Goal: Transaction & Acquisition: Purchase product/service

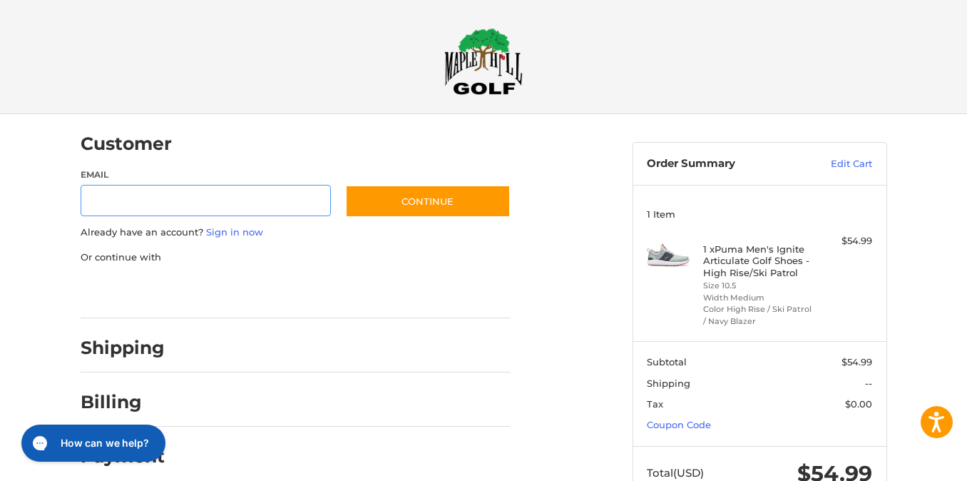
scroll to position [18, 0]
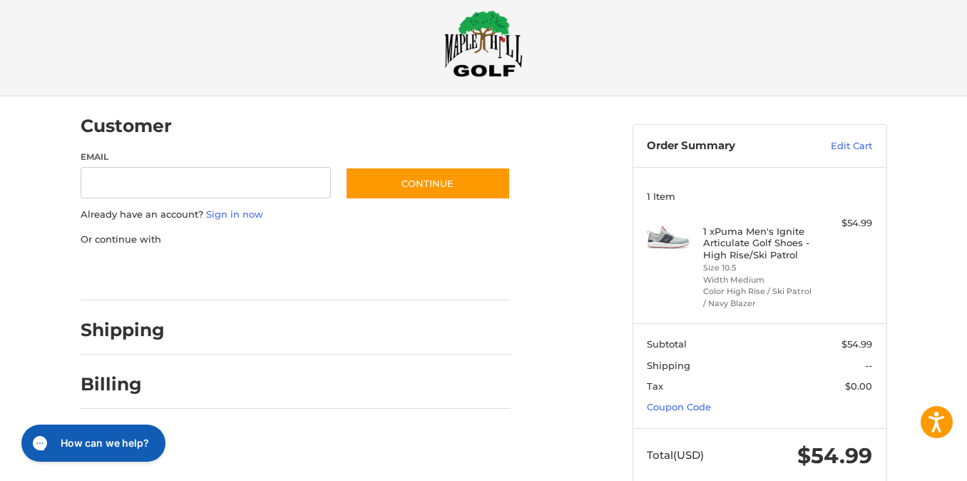
click at [452, 109] on div "Customer" at bounding box center [296, 126] width 430 height 49
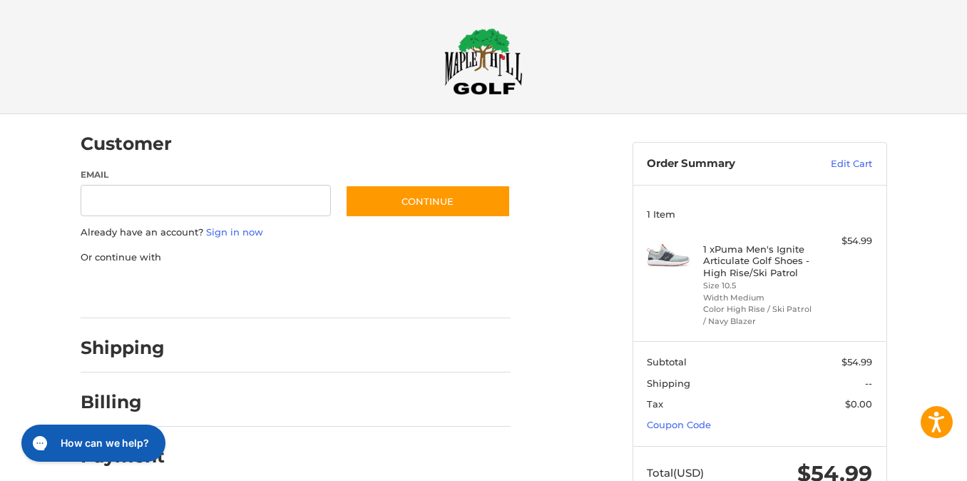
scroll to position [0, 0]
click at [484, 55] on img at bounding box center [483, 61] width 78 height 67
click at [264, 203] on input "Email" at bounding box center [206, 201] width 251 height 32
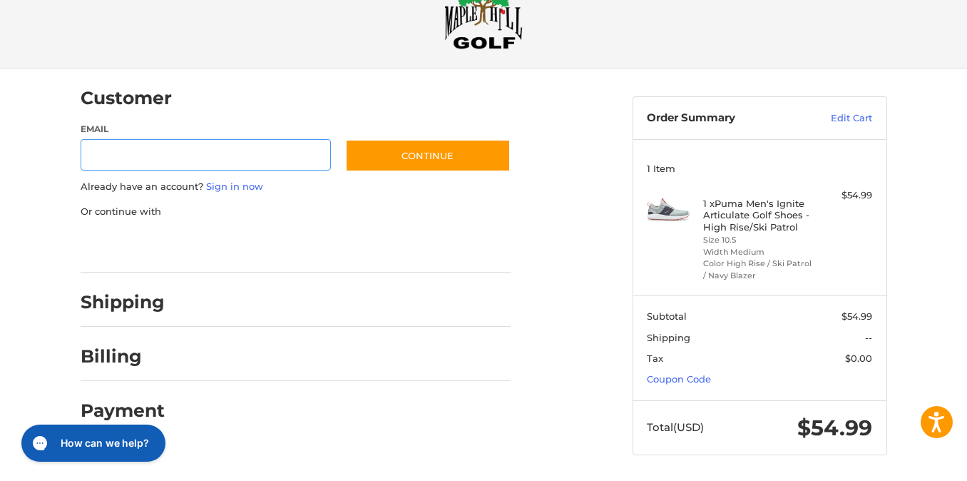
scroll to position [44, 0]
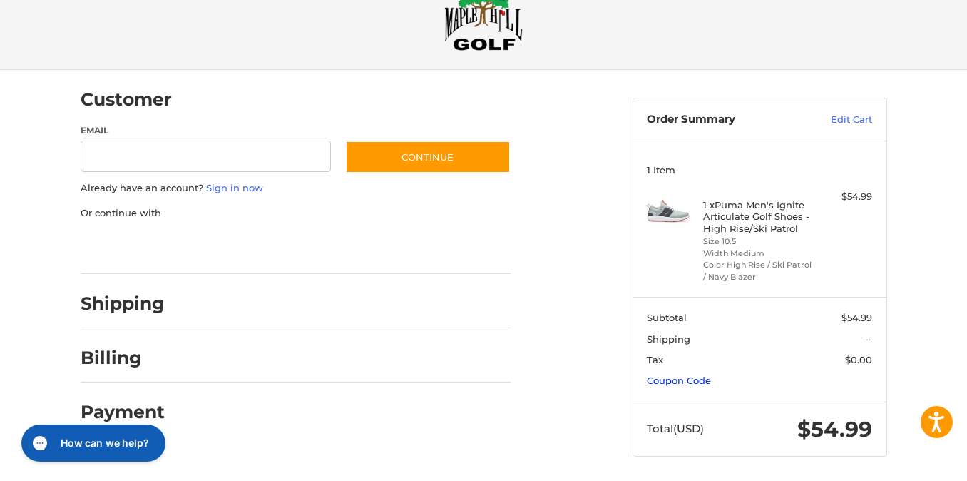
click at [685, 376] on link "Coupon Code" at bounding box center [679, 379] width 64 height 11
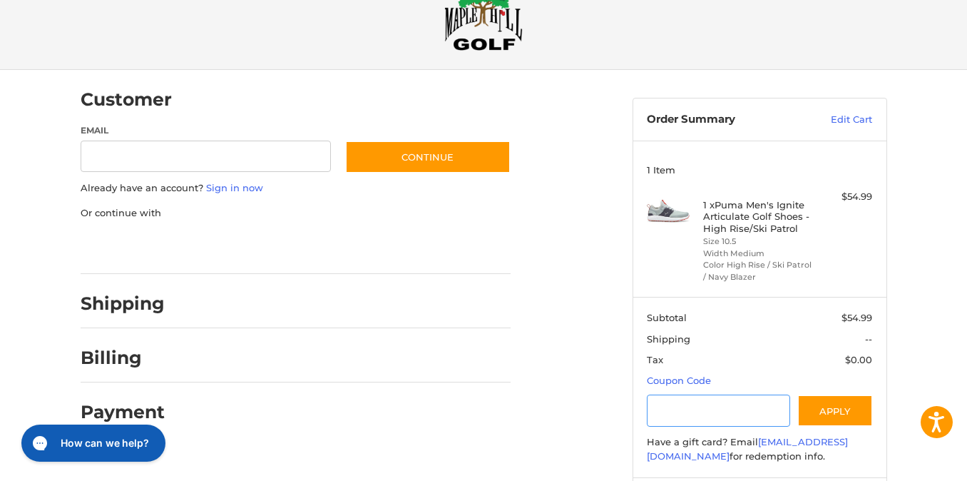
click at [689, 404] on input "Gift Certificate or Coupon Code" at bounding box center [718, 410] width 143 height 32
type input "*********"
click at [827, 410] on button "Apply" at bounding box center [835, 410] width 76 height 32
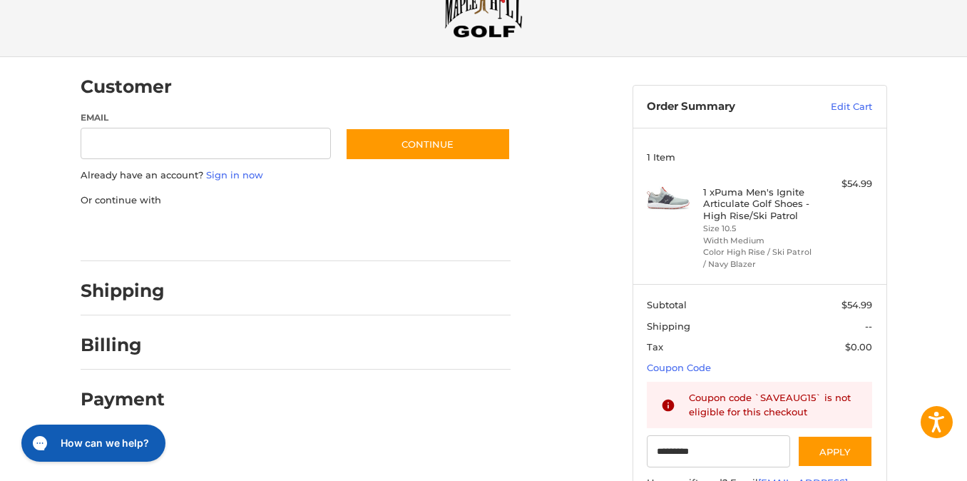
scroll to position [0, 0]
